Goal: Information Seeking & Learning: Learn about a topic

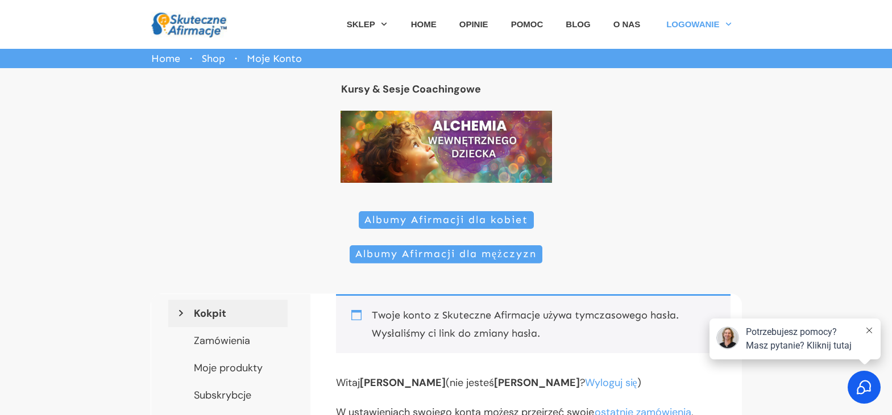
scroll to position [114, 0]
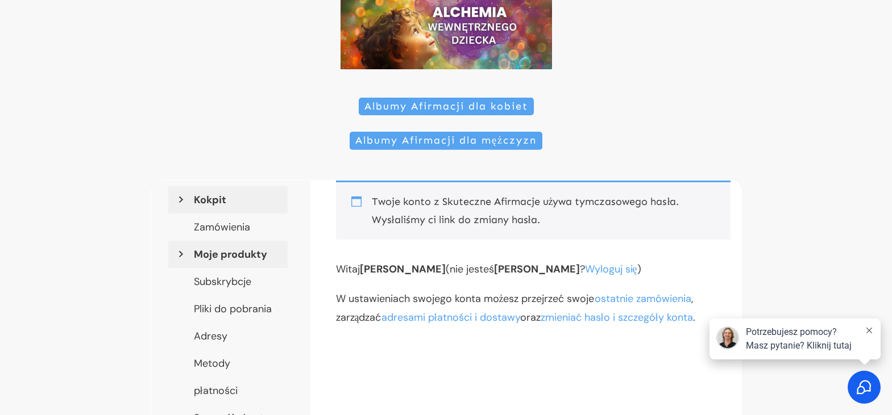
click at [232, 257] on link "Moje produkty" at bounding box center [227, 254] width 119 height 27
click at [226, 255] on link "Moje produkty" at bounding box center [227, 254] width 119 height 27
click at [869, 331] on icon at bounding box center [869, 331] width 6 height 6
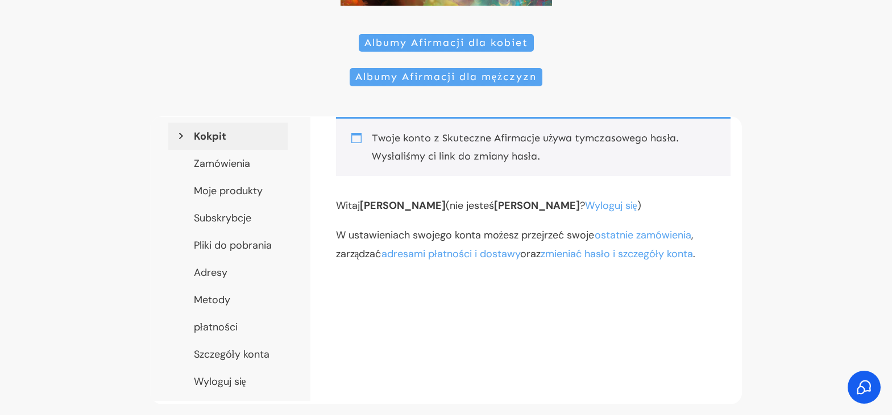
scroll to position [57, 0]
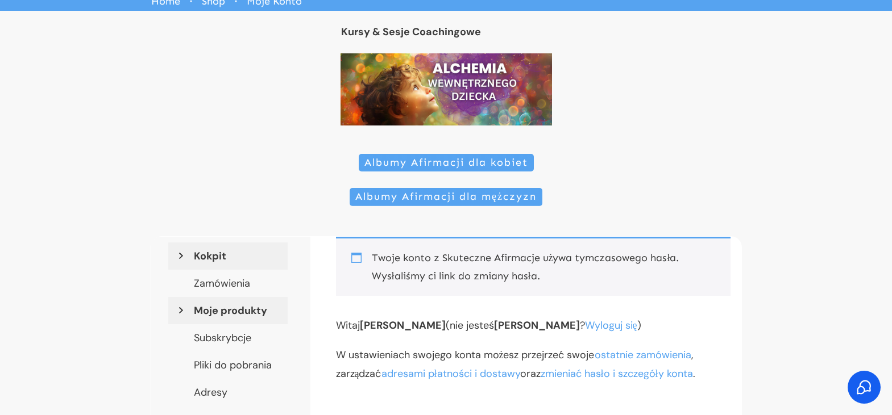
click at [224, 309] on link "Moje produkty" at bounding box center [227, 310] width 119 height 27
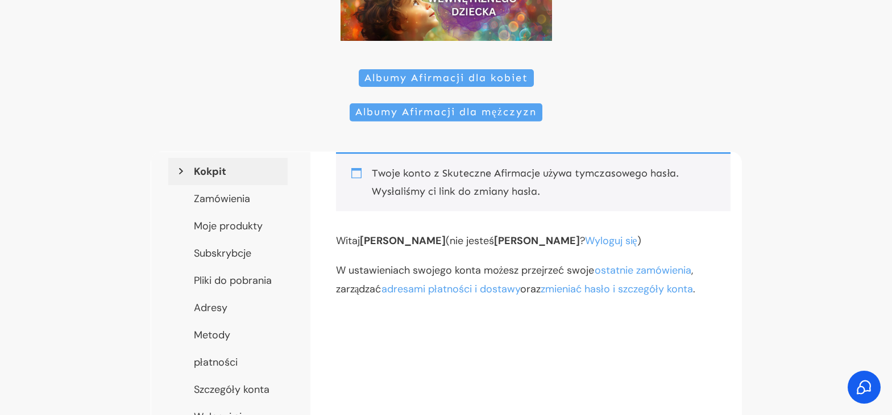
scroll to position [285, 0]
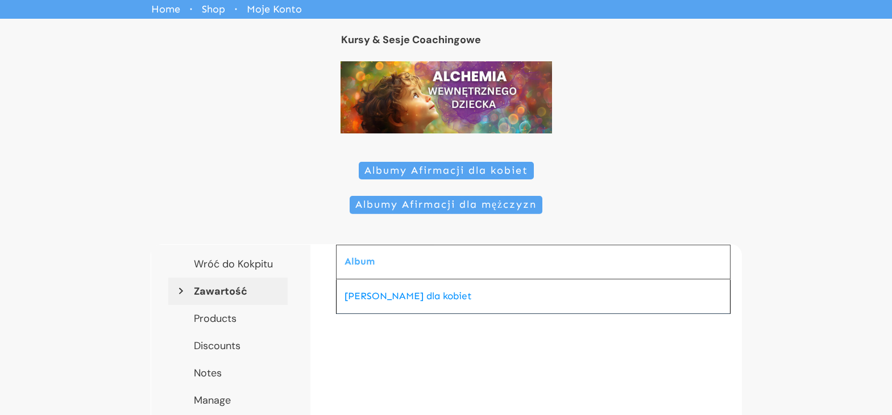
scroll to position [227, 0]
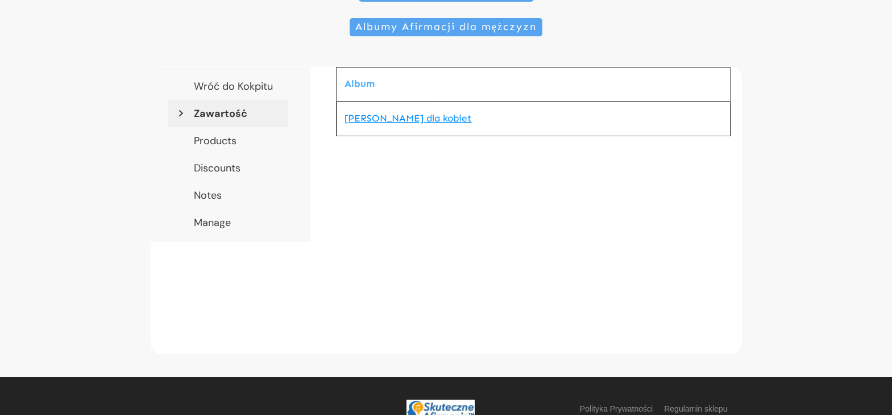
click at [374, 122] on link "[PERSON_NAME] dla kobiet" at bounding box center [407, 119] width 127 height 12
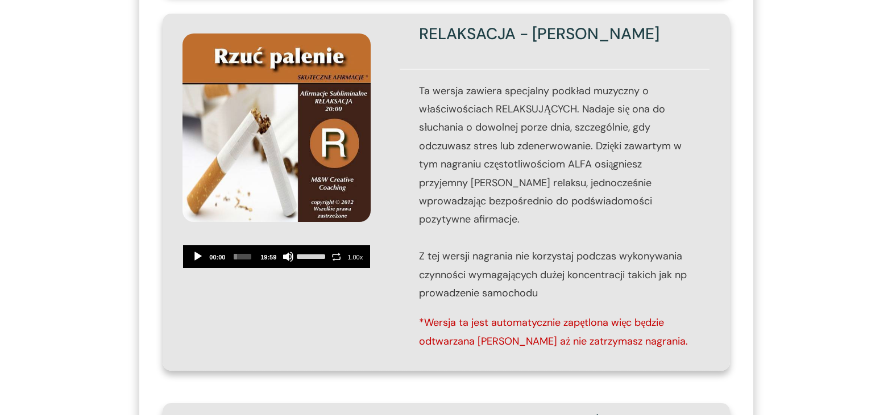
scroll to position [526, 0]
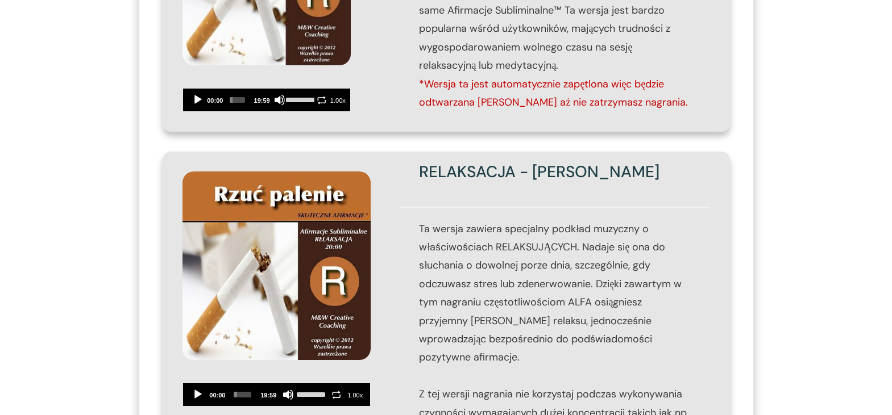
drag, startPoint x: 236, startPoint y: 256, endPoint x: 808, endPoint y: 147, distance: 582.0
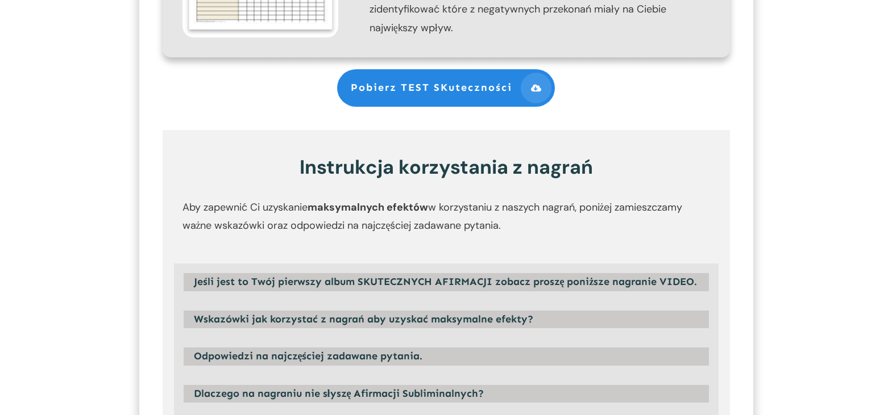
scroll to position [1264, 0]
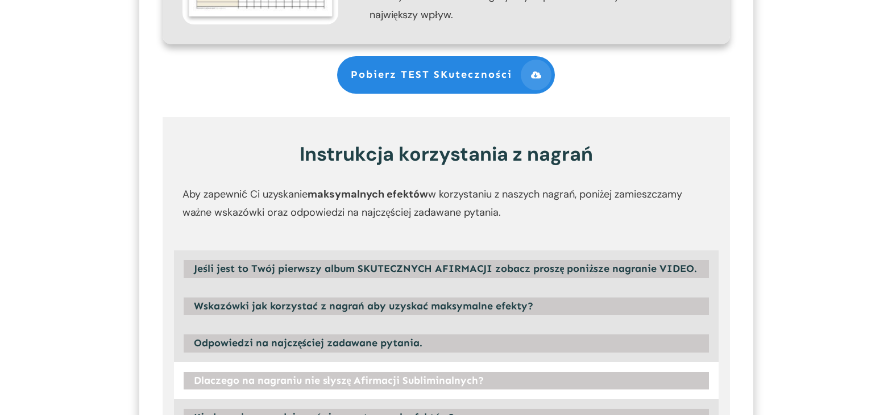
click at [375, 374] on strong "Dlaczego na nagraniu nie słyszę Afirmacji Subliminalnych?" at bounding box center [339, 380] width 290 height 13
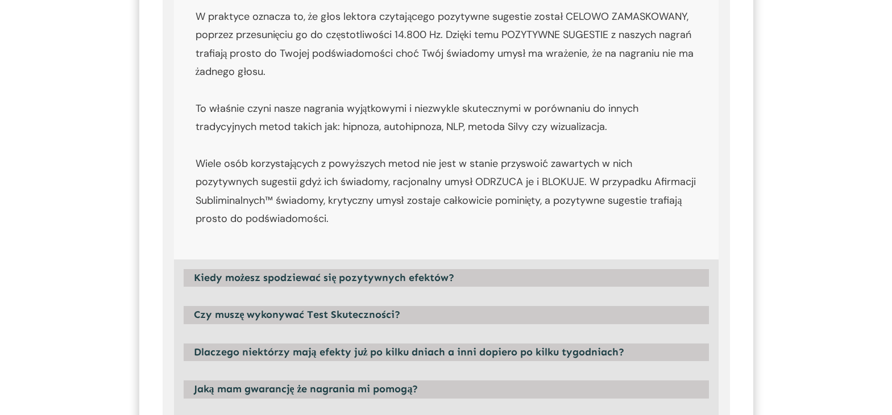
scroll to position [1719, 0]
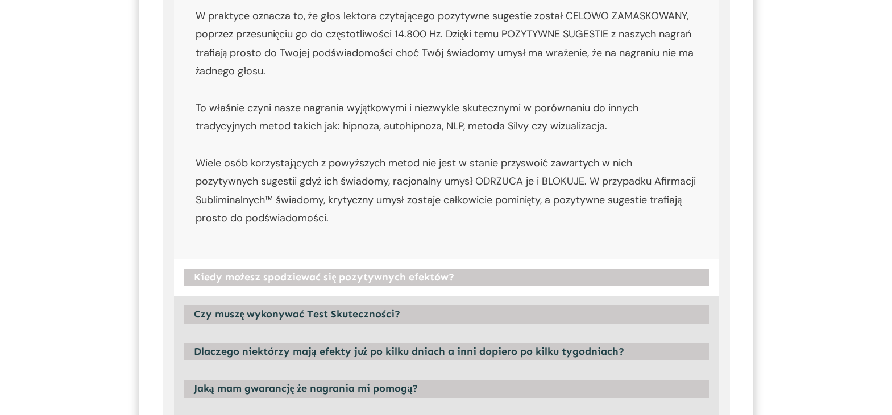
click at [280, 271] on strong "Kiedy możesz spodziewać się pozytywnych efektów?" at bounding box center [324, 277] width 261 height 13
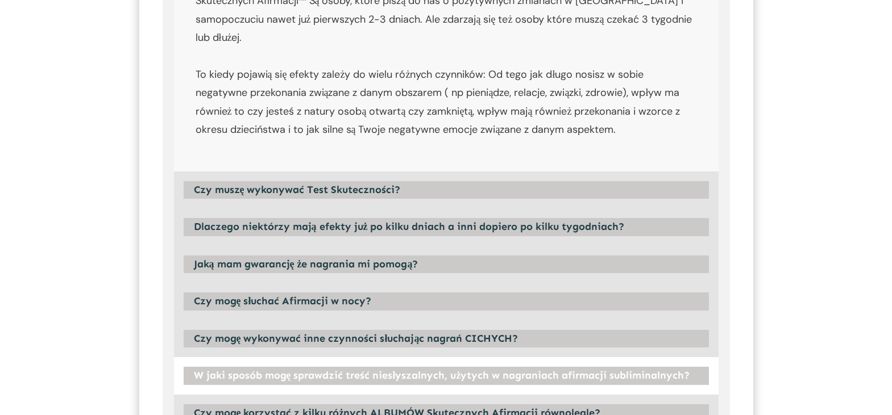
scroll to position [2117, 0]
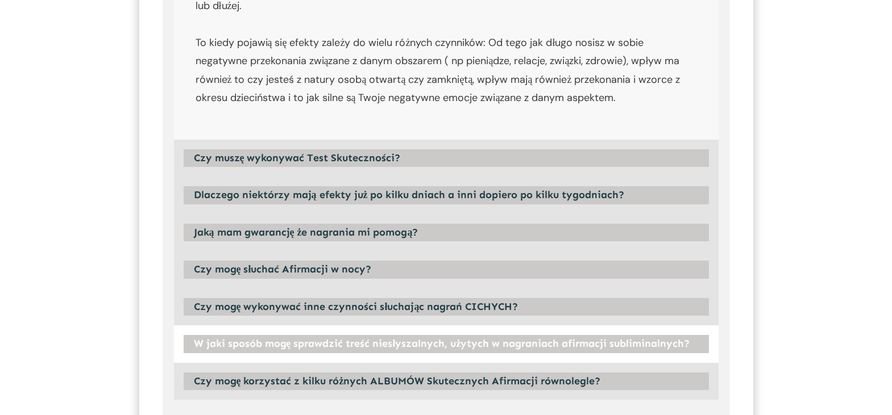
click at [274, 338] on strong "W jaki sposób mogę sprawdzić treść niesłyszalnych, użytych w nagraniach afirmac…" at bounding box center [442, 344] width 496 height 13
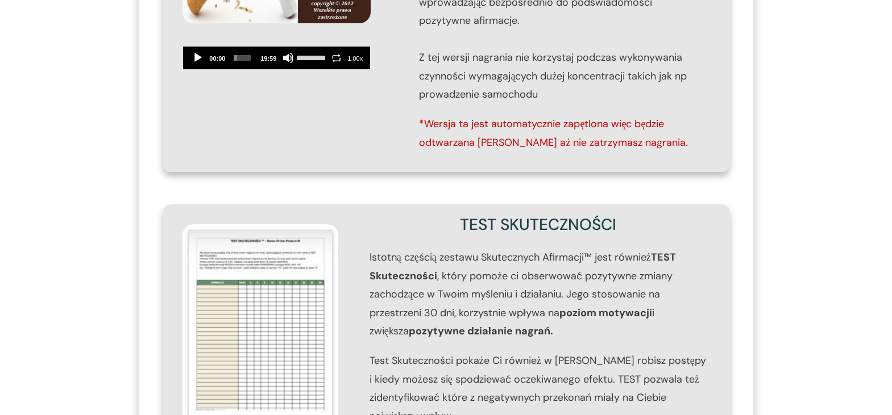
scroll to position [696, 0]
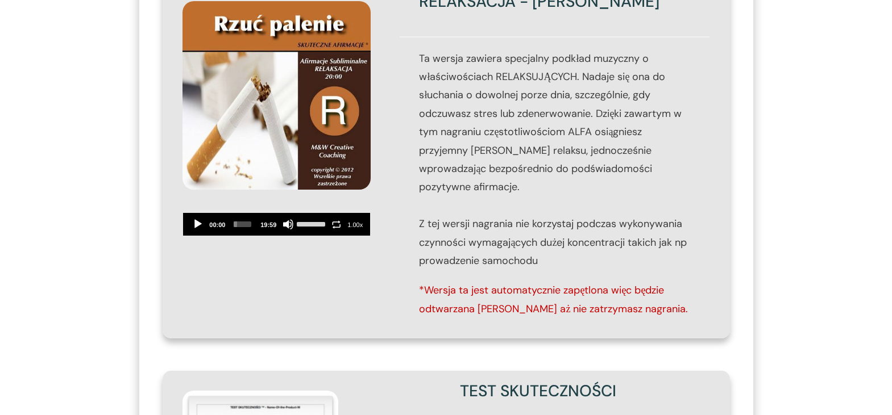
click at [198, 226] on button "Play" at bounding box center [197, 224] width 11 height 11
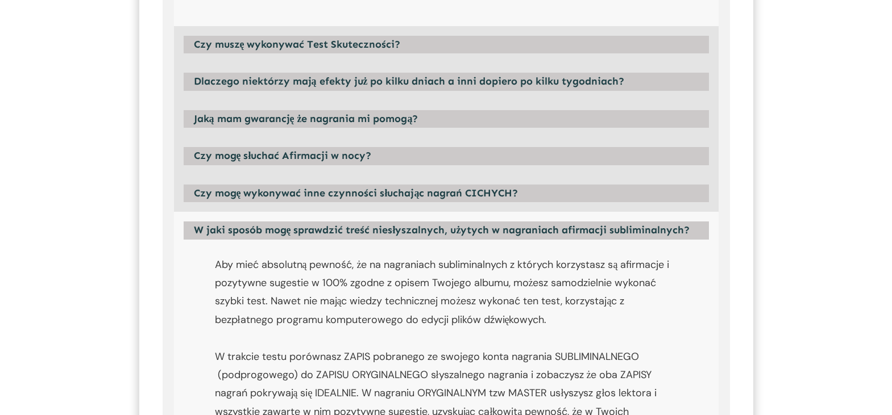
scroll to position [2173, 0]
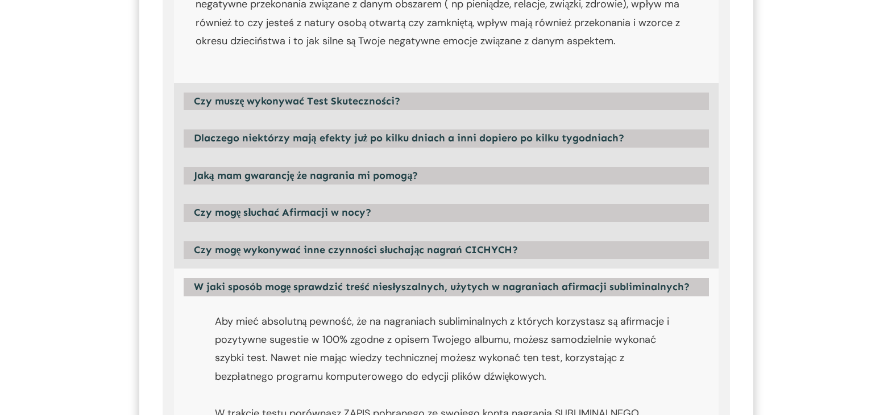
type input "**********"
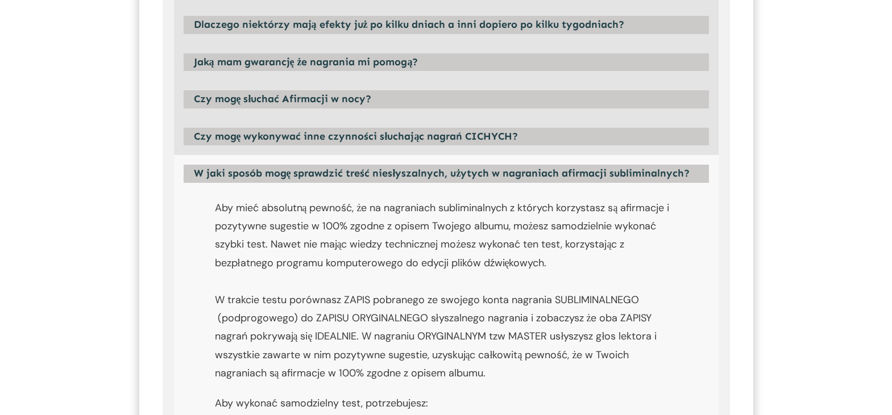
scroll to position [2401, 0]
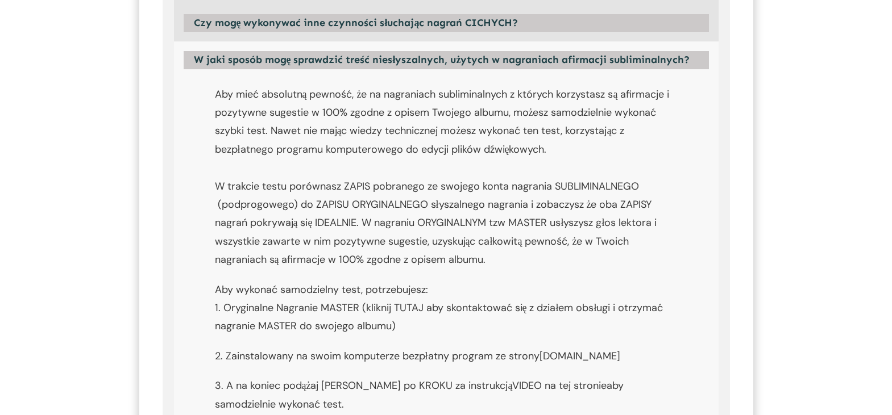
type textarea "**********"
drag, startPoint x: 225, startPoint y: 289, endPoint x: 361, endPoint y: 293, distance: 136.4
click at [361, 293] on p "Aby wykonać samodzielny test, potrzebujesz: 1. Oryginalne Nagranie MASTER ( kli…" at bounding box center [446, 314] width 463 height 66
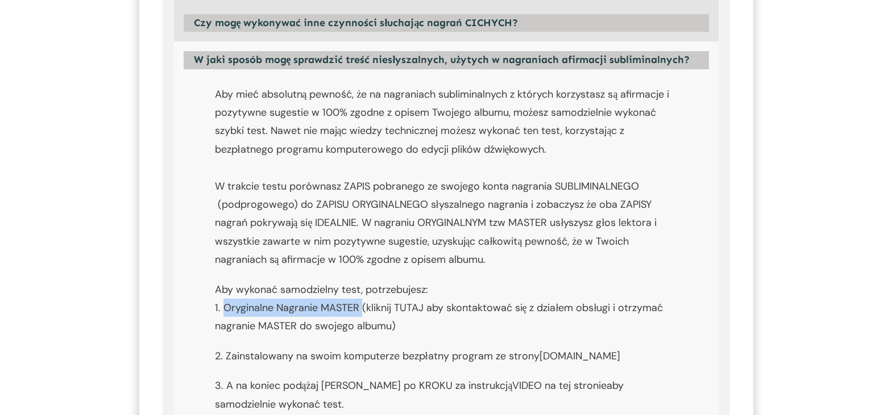
copy p "Oryginalne Nagranie MASTER"
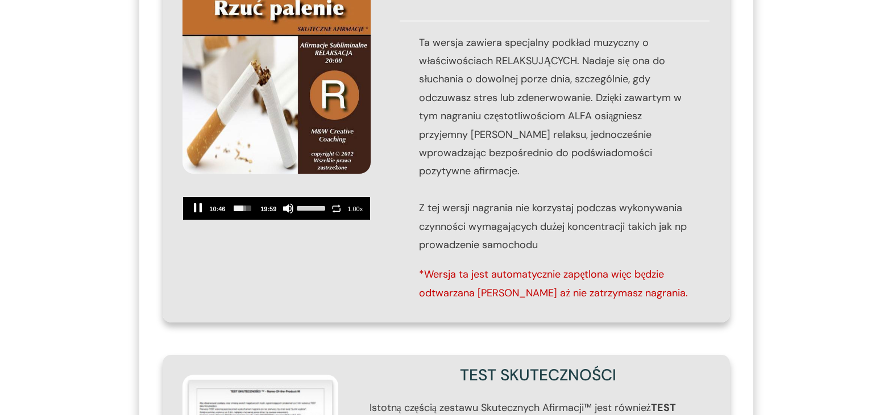
scroll to position [582, 0]
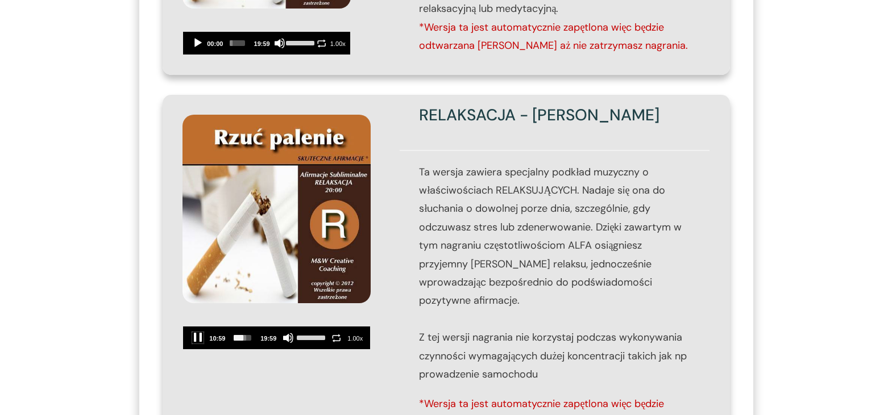
click at [197, 337] on button "Pause" at bounding box center [197, 337] width 11 height 11
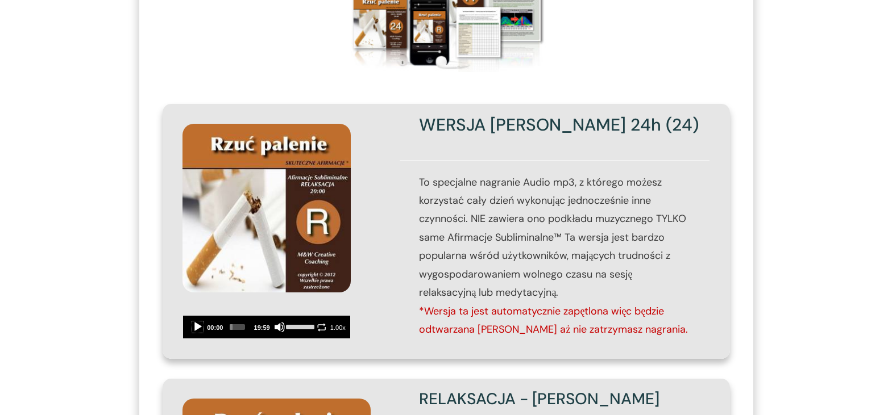
click at [194, 330] on button "Play" at bounding box center [197, 327] width 11 height 11
